Goal: Task Accomplishment & Management: Complete application form

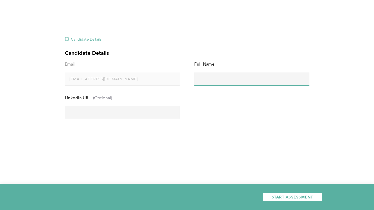
click at [228, 78] on input "text" at bounding box center [251, 78] width 115 height 13
type input "[PERSON_NAME]"
click at [113, 109] on input "text" at bounding box center [122, 112] width 115 height 13
paste input "[URL][DOMAIN_NAME]"
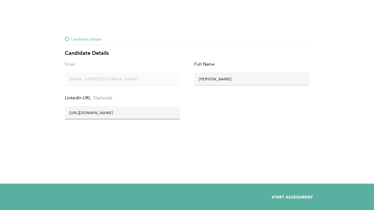
scroll to position [0, 2]
type input "[URL][DOMAIN_NAME]"
click at [307, 197] on span "START ASSESSMENT" at bounding box center [293, 196] width 42 height 5
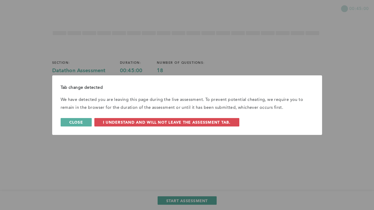
click at [79, 122] on span "Close" at bounding box center [76, 122] width 14 height 5
